Goal: Transaction & Acquisition: Obtain resource

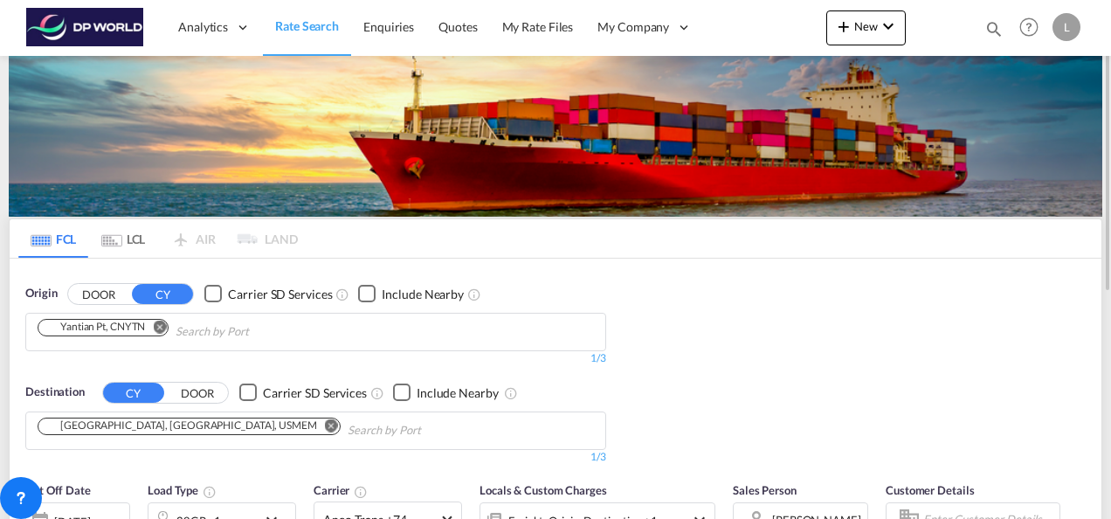
click at [118, 332] on md-chip "Yantian Pt, CNYTN" at bounding box center [103, 327] width 131 height 17
click at [165, 328] on md-icon "Remove" at bounding box center [159, 326] width 13 height 13
click at [142, 328] on input "Chips input." at bounding box center [121, 332] width 166 height 28
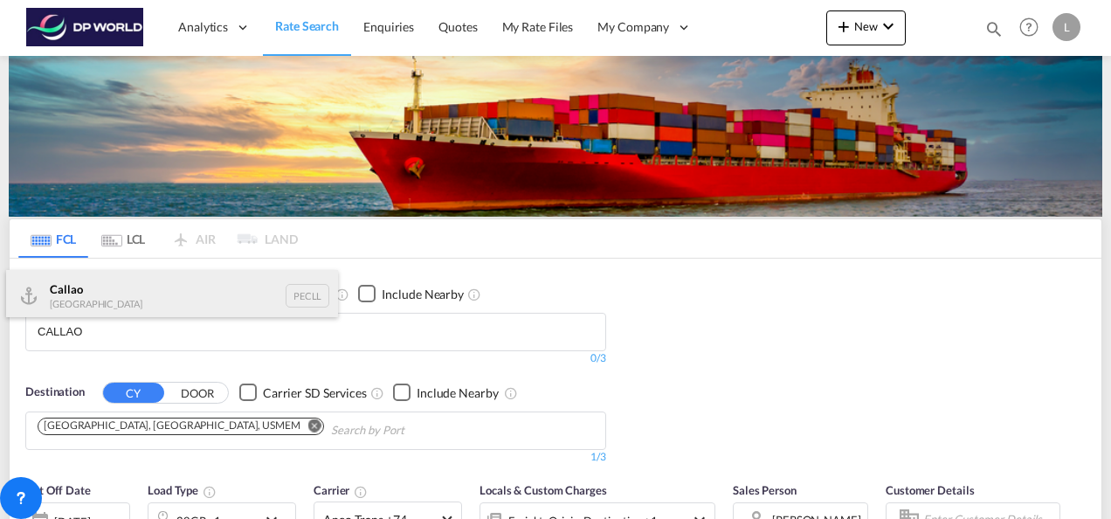
type input "CALLAO"
click at [103, 300] on div "Callao [GEOGRAPHIC_DATA] PECLL" at bounding box center [172, 296] width 332 height 52
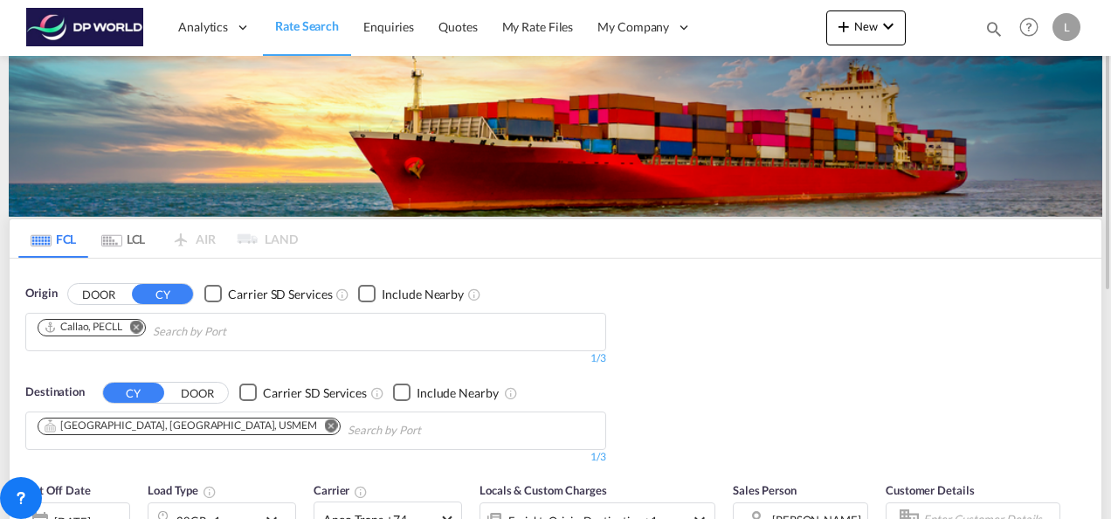
click at [325, 421] on md-icon "Remove" at bounding box center [331, 424] width 13 height 13
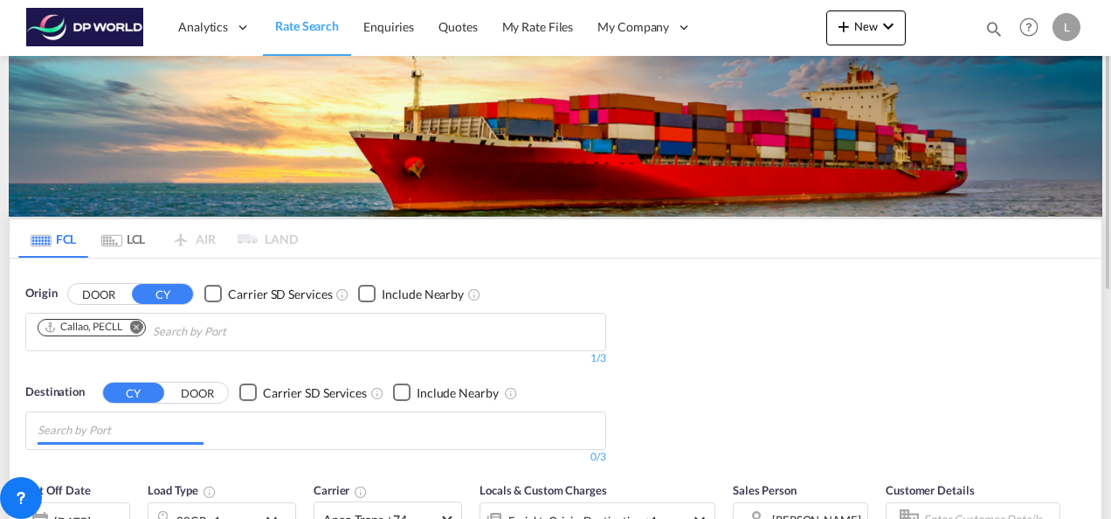
click at [150, 421] on input "Chips input." at bounding box center [121, 431] width 166 height 28
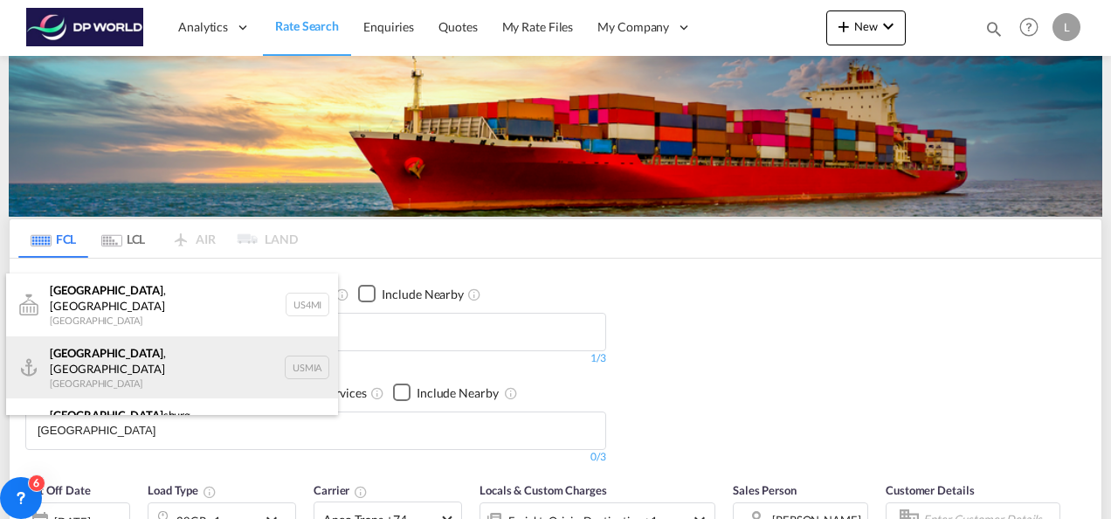
type input "[GEOGRAPHIC_DATA]"
click at [118, 346] on div "[GEOGRAPHIC_DATA] , [GEOGRAPHIC_DATA] [GEOGRAPHIC_DATA] USMIA" at bounding box center [172, 367] width 332 height 63
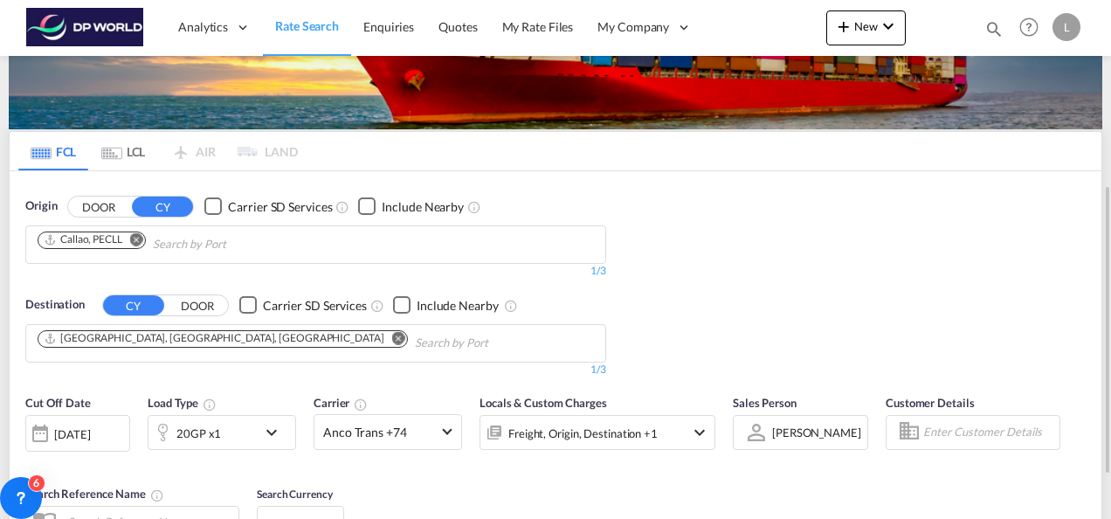
scroll to position [175, 0]
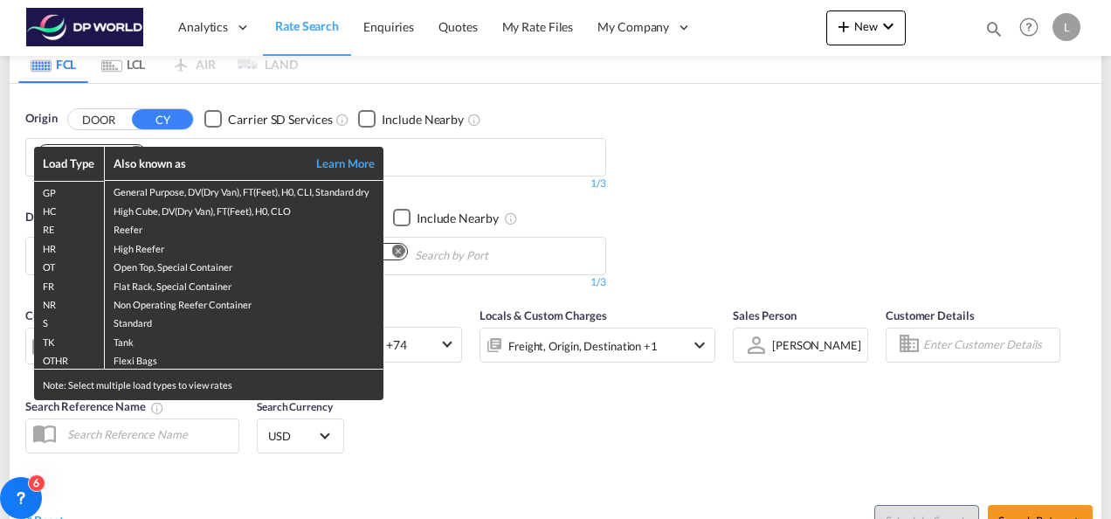
click at [930, 194] on div "Load Type Also known as Learn More GP General Purpose, DV(Dry Van), FT(Feet), H…" at bounding box center [555, 259] width 1111 height 519
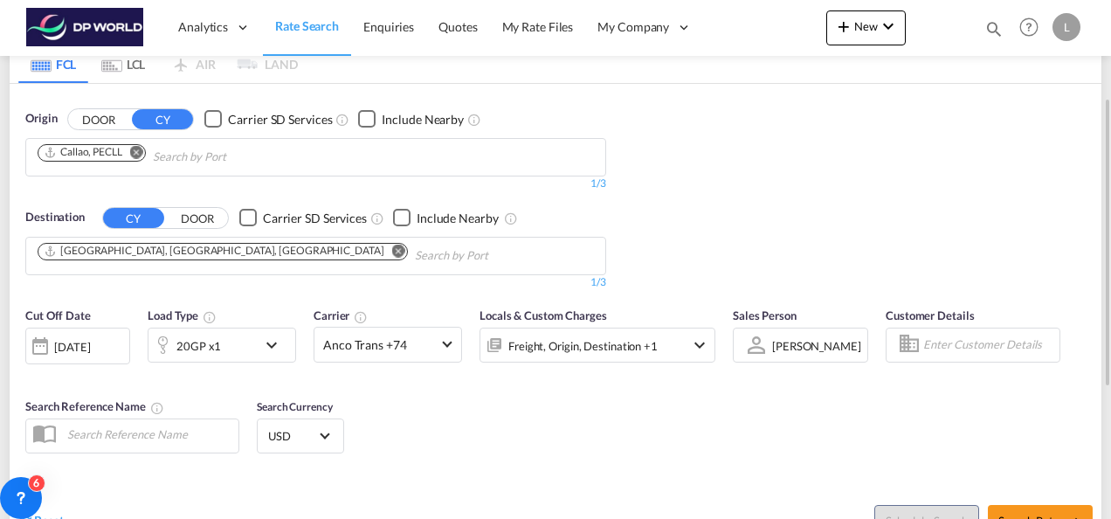
click at [807, 347] on div "[PERSON_NAME]" at bounding box center [816, 346] width 89 height 14
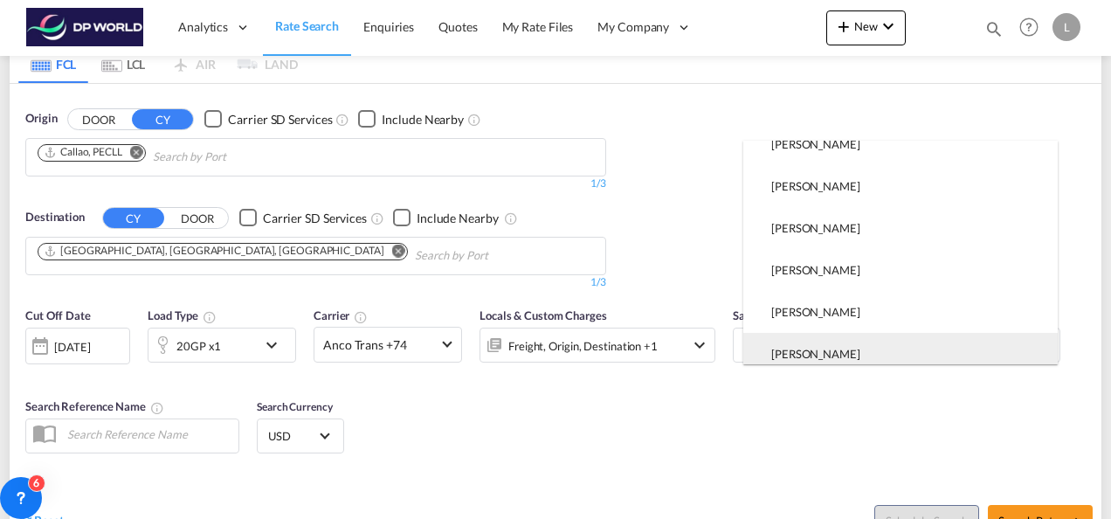
scroll to position [0, 0]
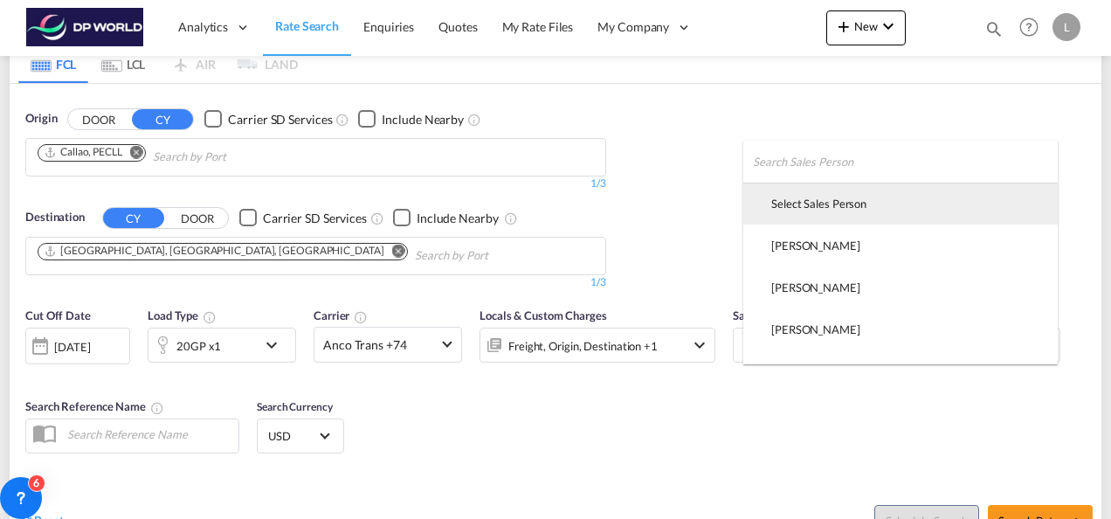
click at [835, 208] on div "Select Sales Person" at bounding box center [818, 204] width 95 height 16
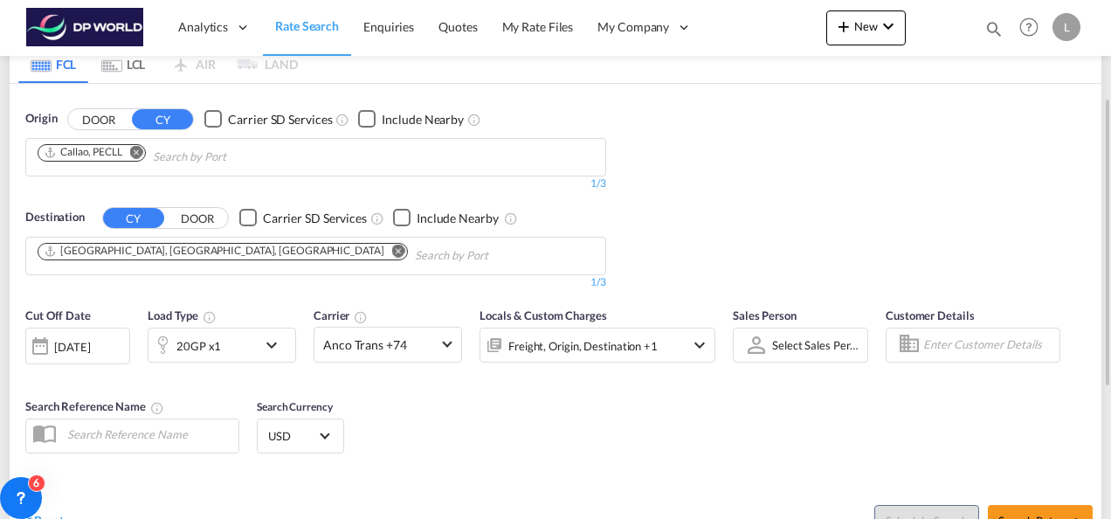
click at [660, 426] on div "Cut Off Date [DATE] [DATE] Load Type 20GP x1 Carrier Anco Trans +74 Online Rate…" at bounding box center [556, 383] width 1092 height 170
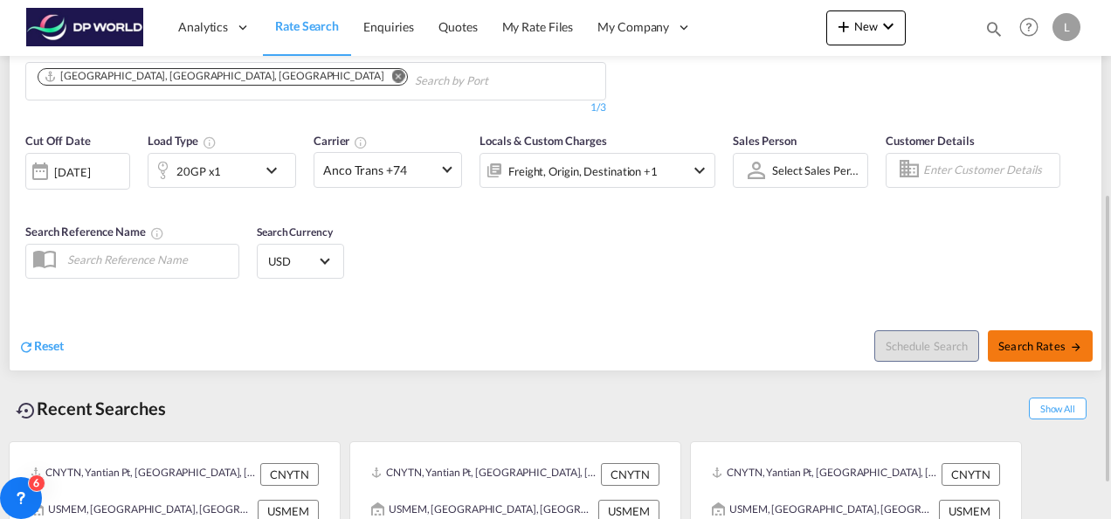
click at [1061, 339] on span "Search Rates" at bounding box center [1041, 346] width 84 height 14
type input "PECLL to USMIA / [DATE]"
